Goal: Task Accomplishment & Management: Use online tool/utility

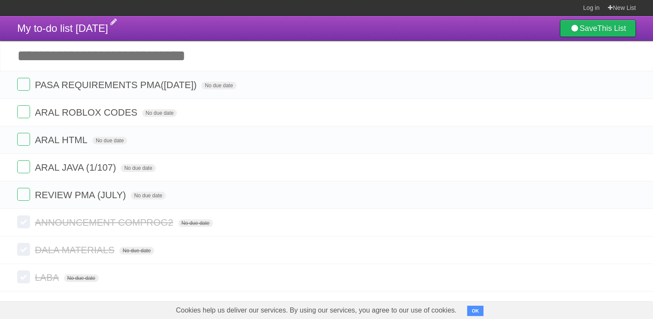
click at [102, 34] on span "My to-do list [DATE]" at bounding box center [62, 28] width 91 height 12
click at [203, 44] on input "Add another task" at bounding box center [326, 56] width 653 height 30
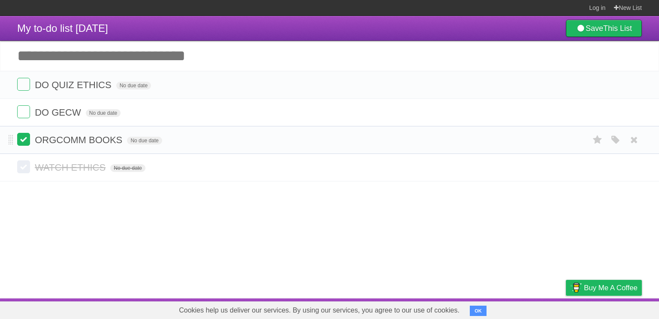
click at [22, 143] on label at bounding box center [23, 139] width 13 height 13
click at [117, 51] on input "Add another task" at bounding box center [329, 56] width 659 height 30
